Goal: Check status: Check status

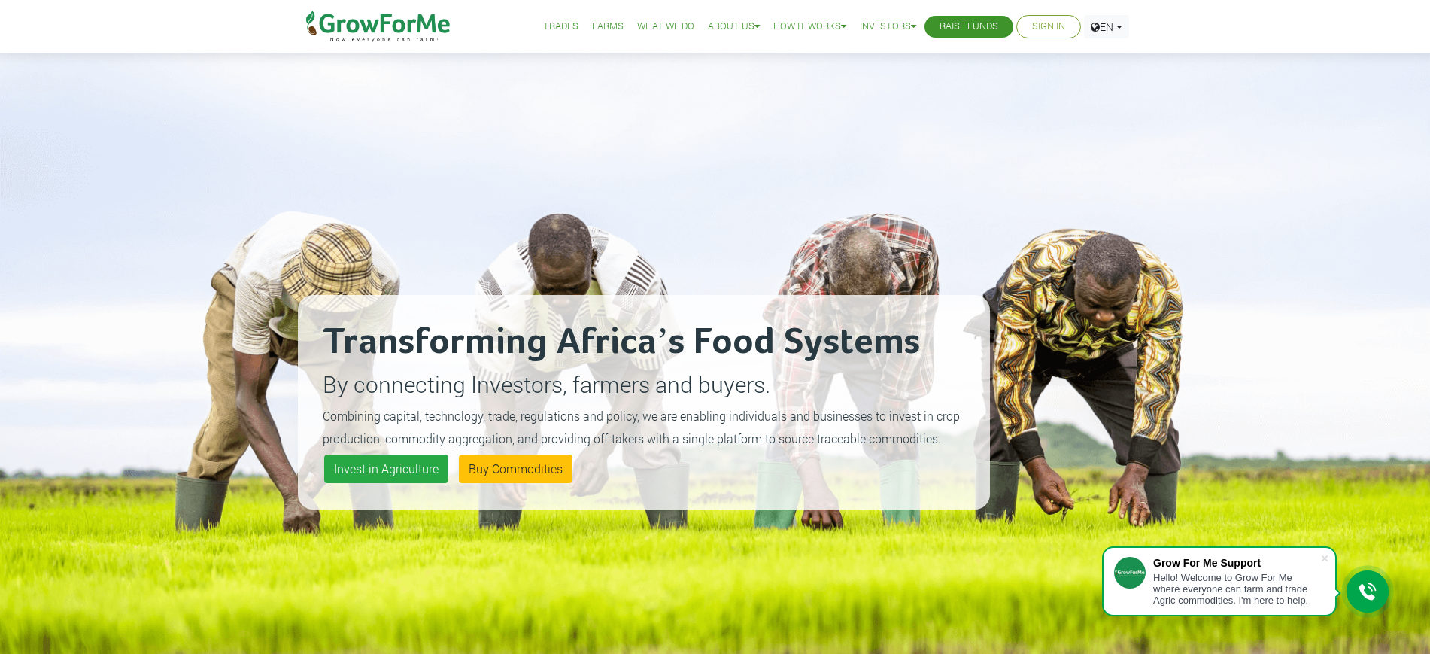
click at [1045, 25] on link "Sign In" at bounding box center [1048, 27] width 33 height 16
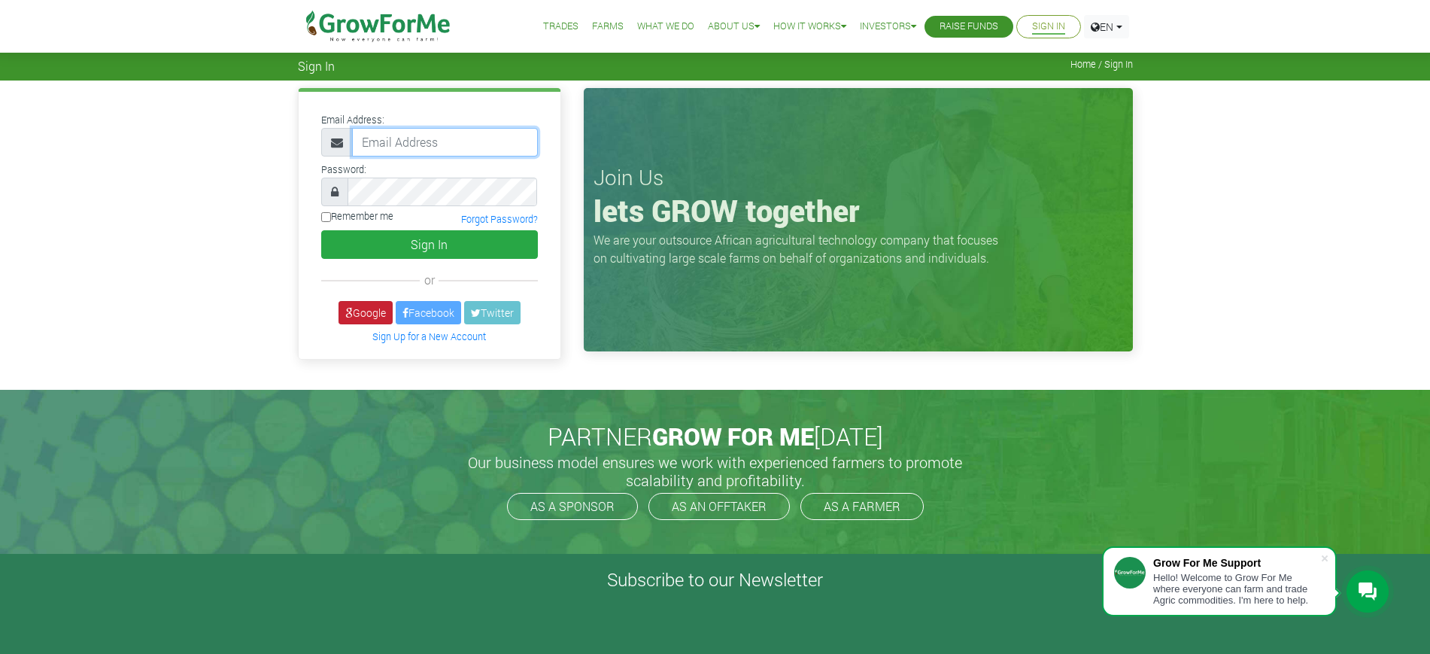
type input "mawuli@growforme.com"
click at [350, 315] on link "Google" at bounding box center [366, 312] width 54 height 23
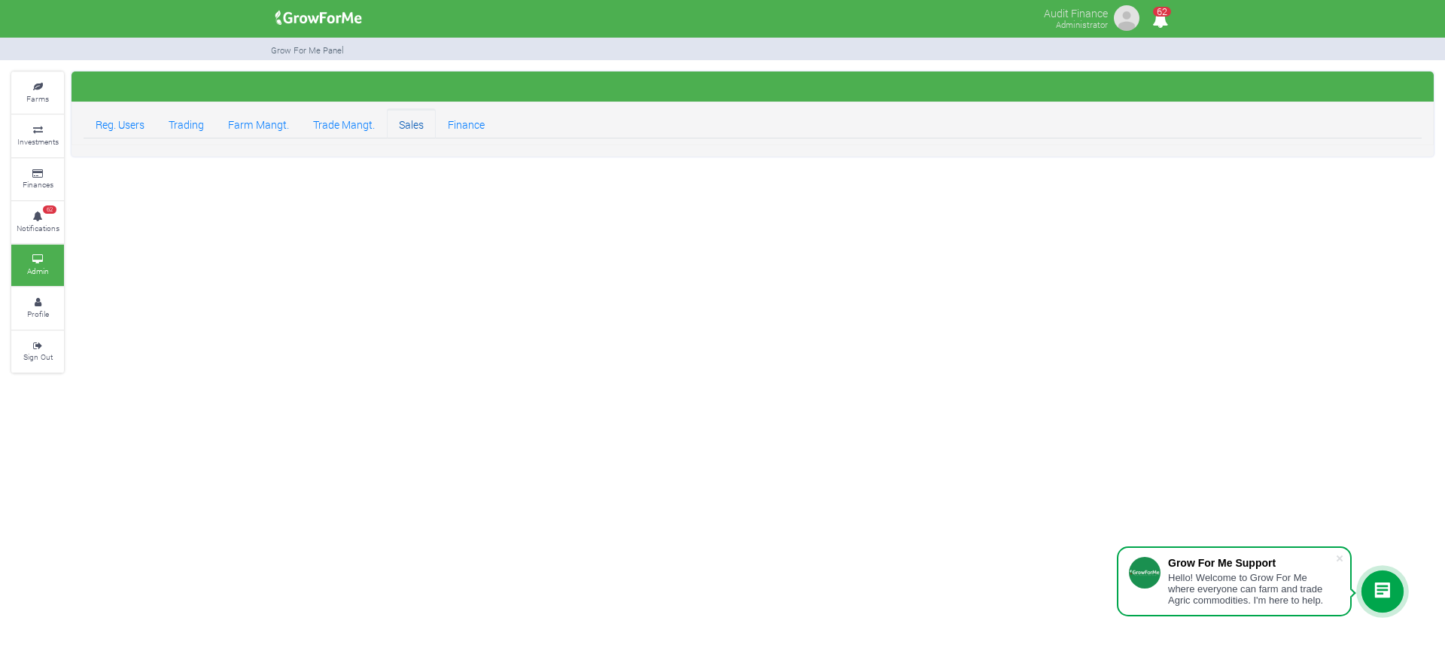
click at [410, 122] on link "Sales" at bounding box center [411, 123] width 49 height 30
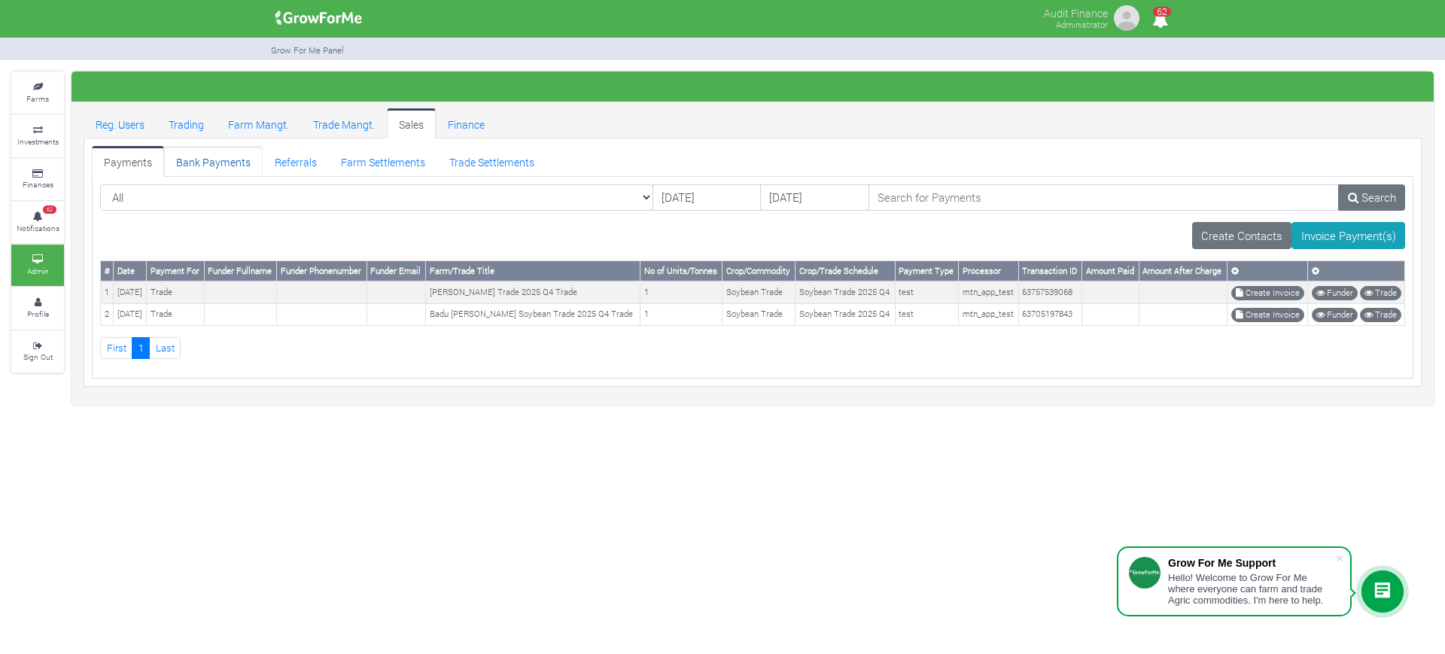
click at [208, 170] on link "Bank Payments" at bounding box center [213, 161] width 99 height 30
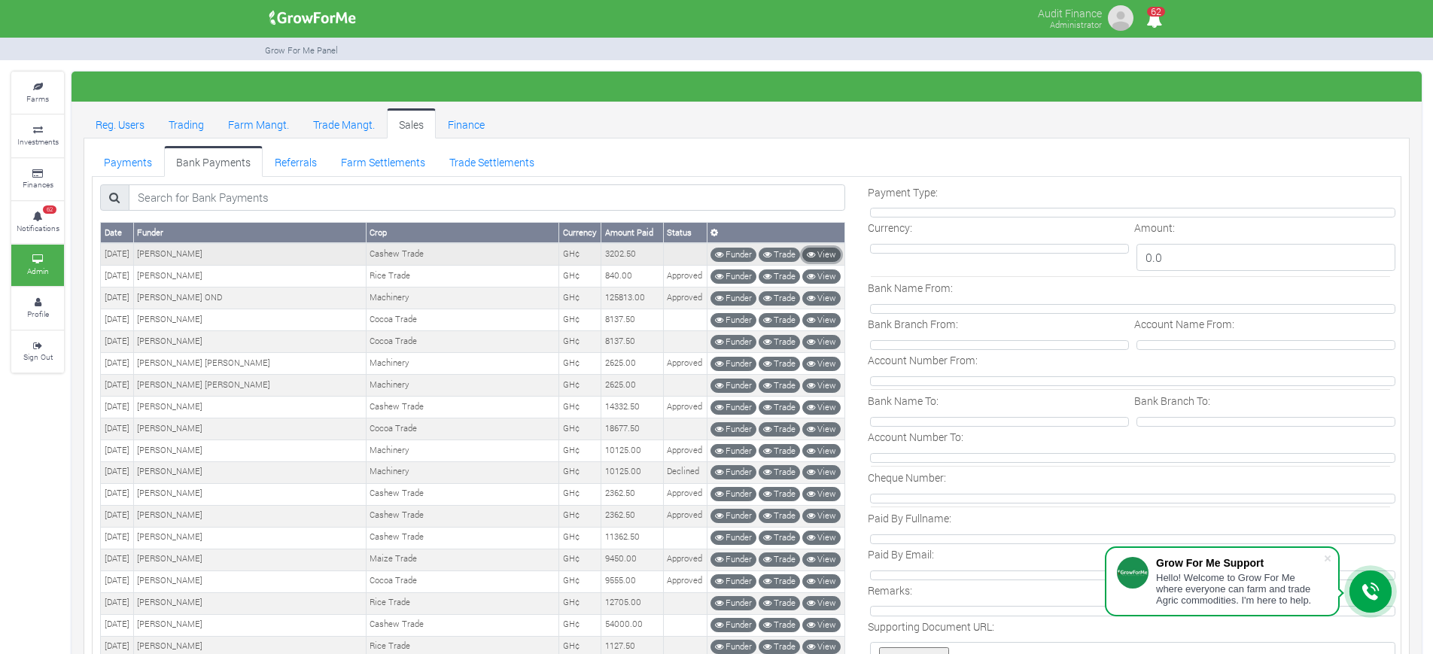
click at [820, 257] on link "View" at bounding box center [821, 255] width 38 height 14
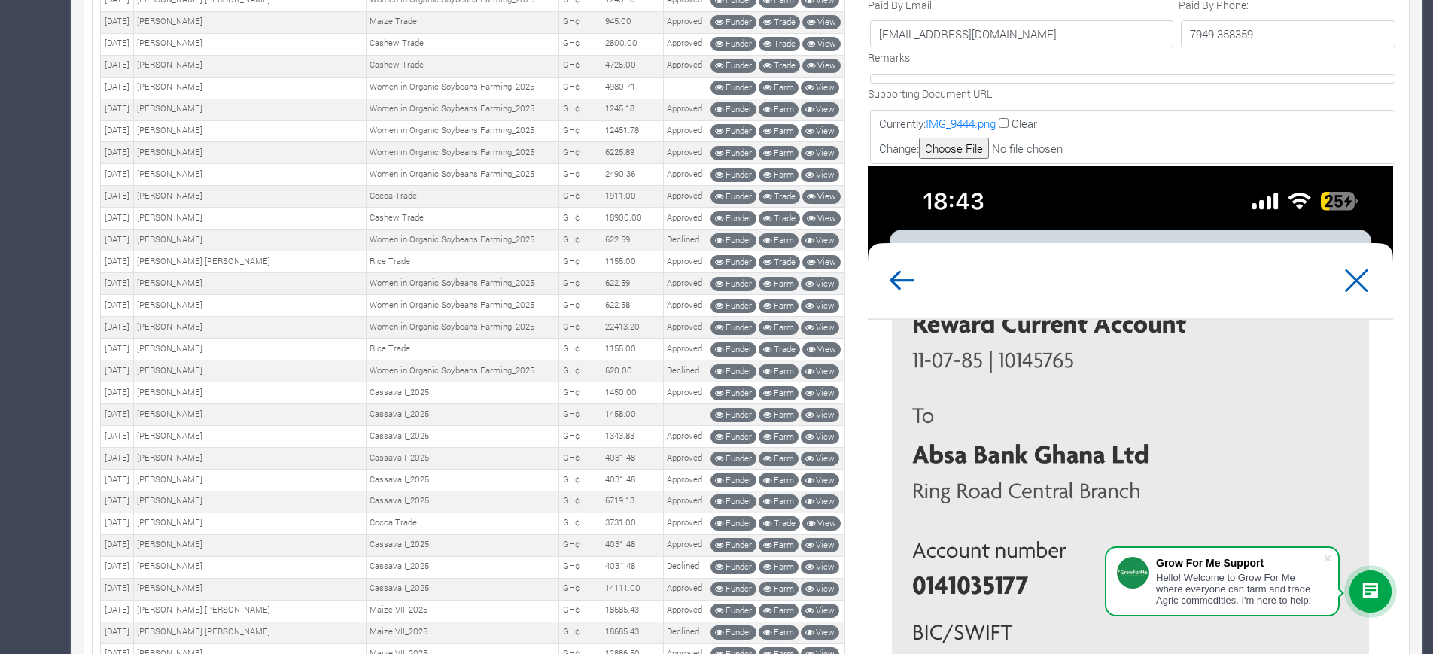
scroll to position [665, 0]
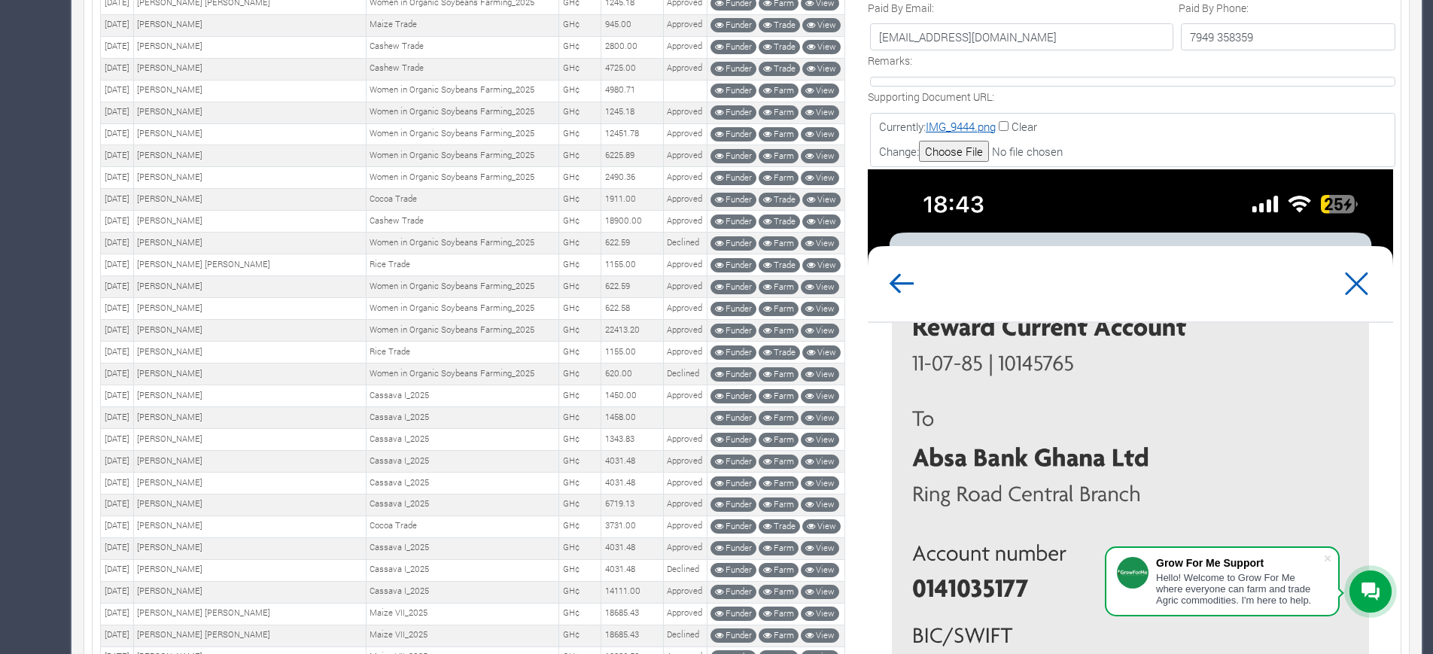
click at [977, 123] on link "IMG_9444.png" at bounding box center [961, 126] width 70 height 15
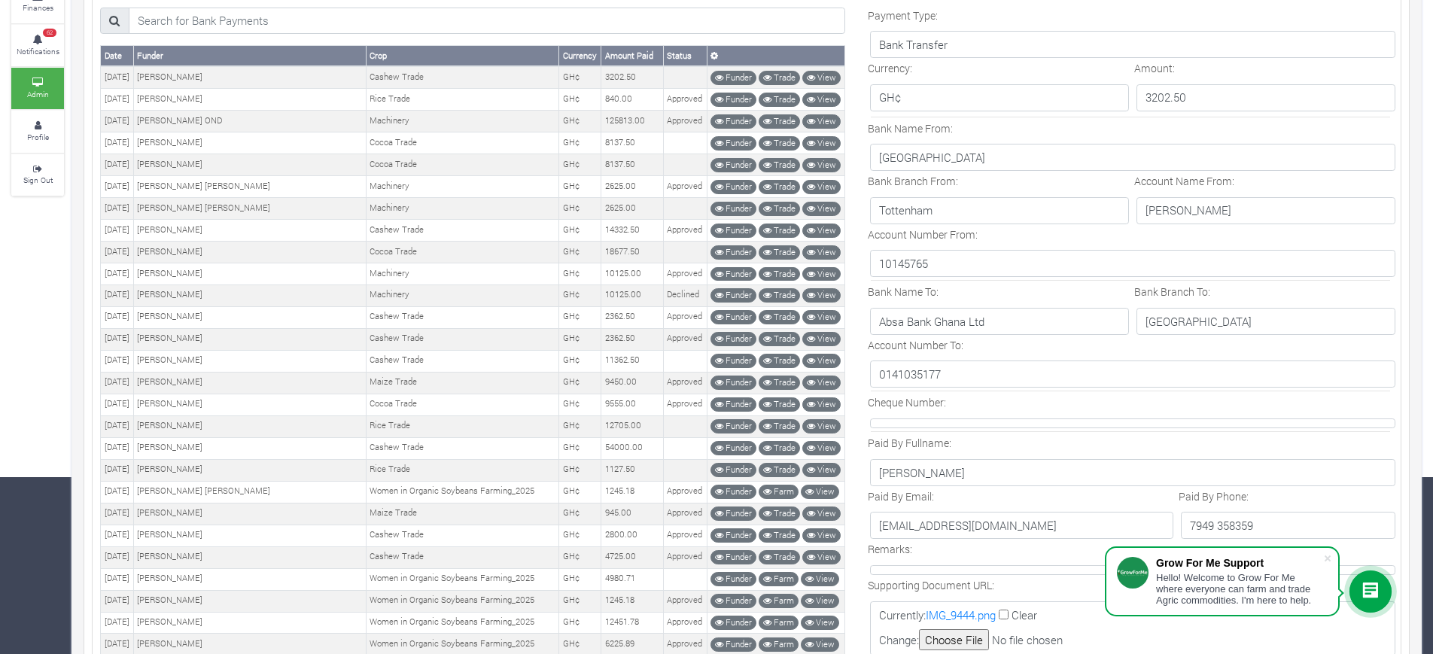
scroll to position [7, 0]
